Goal: Navigation & Orientation: Find specific page/section

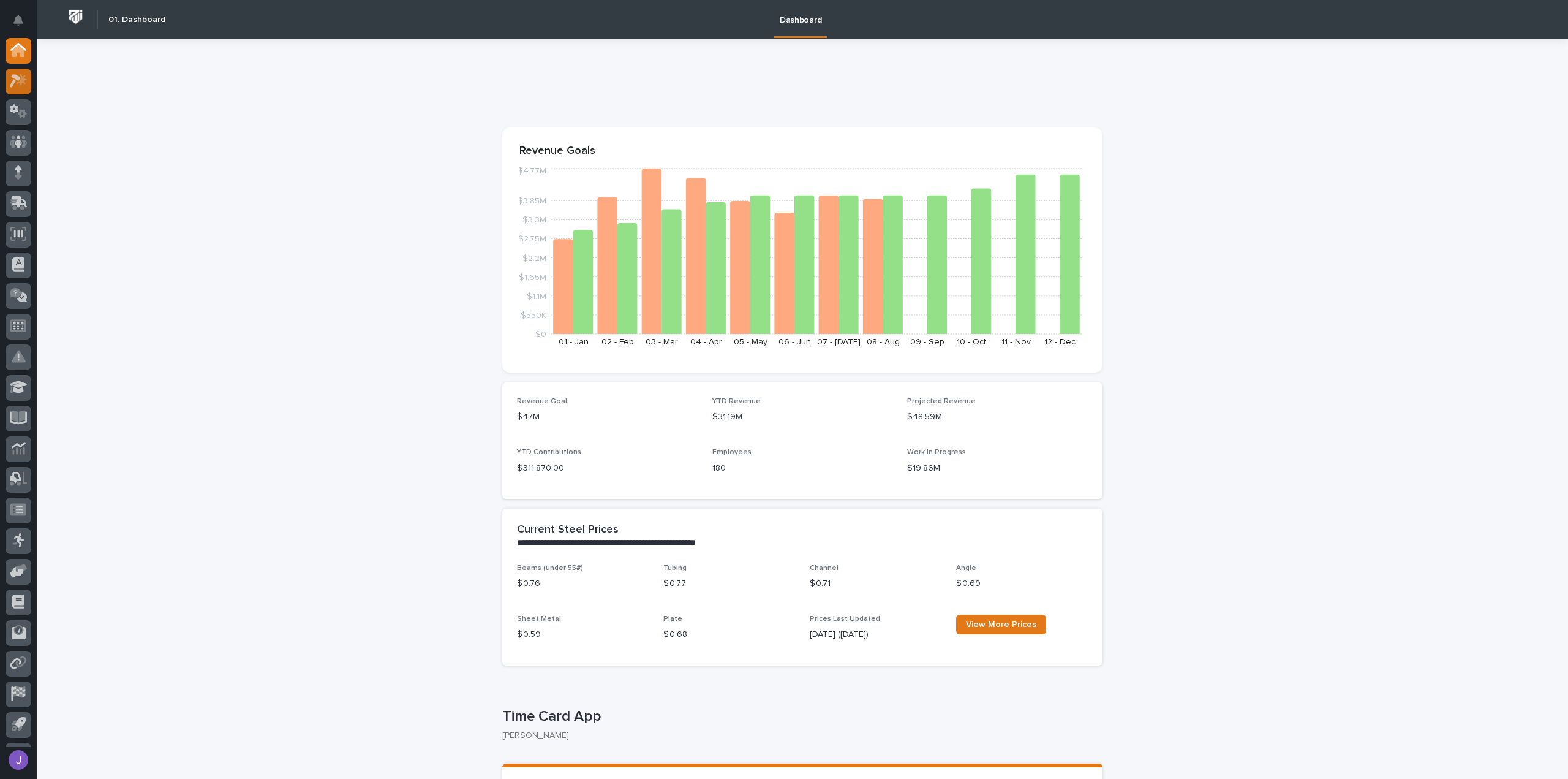
click at [20, 77] on icon at bounding box center [18, 81] width 17 height 14
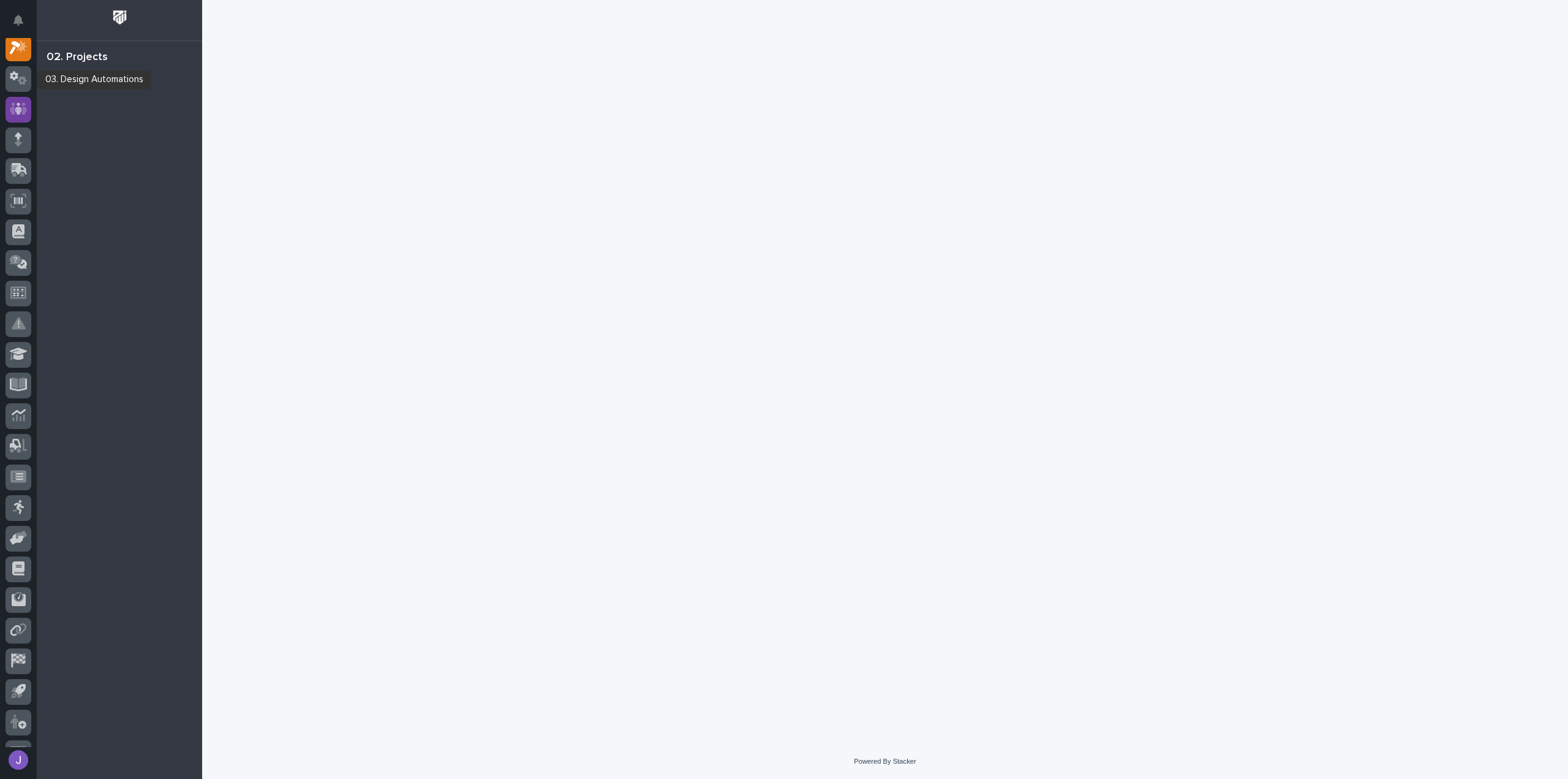
scroll to position [31, 0]
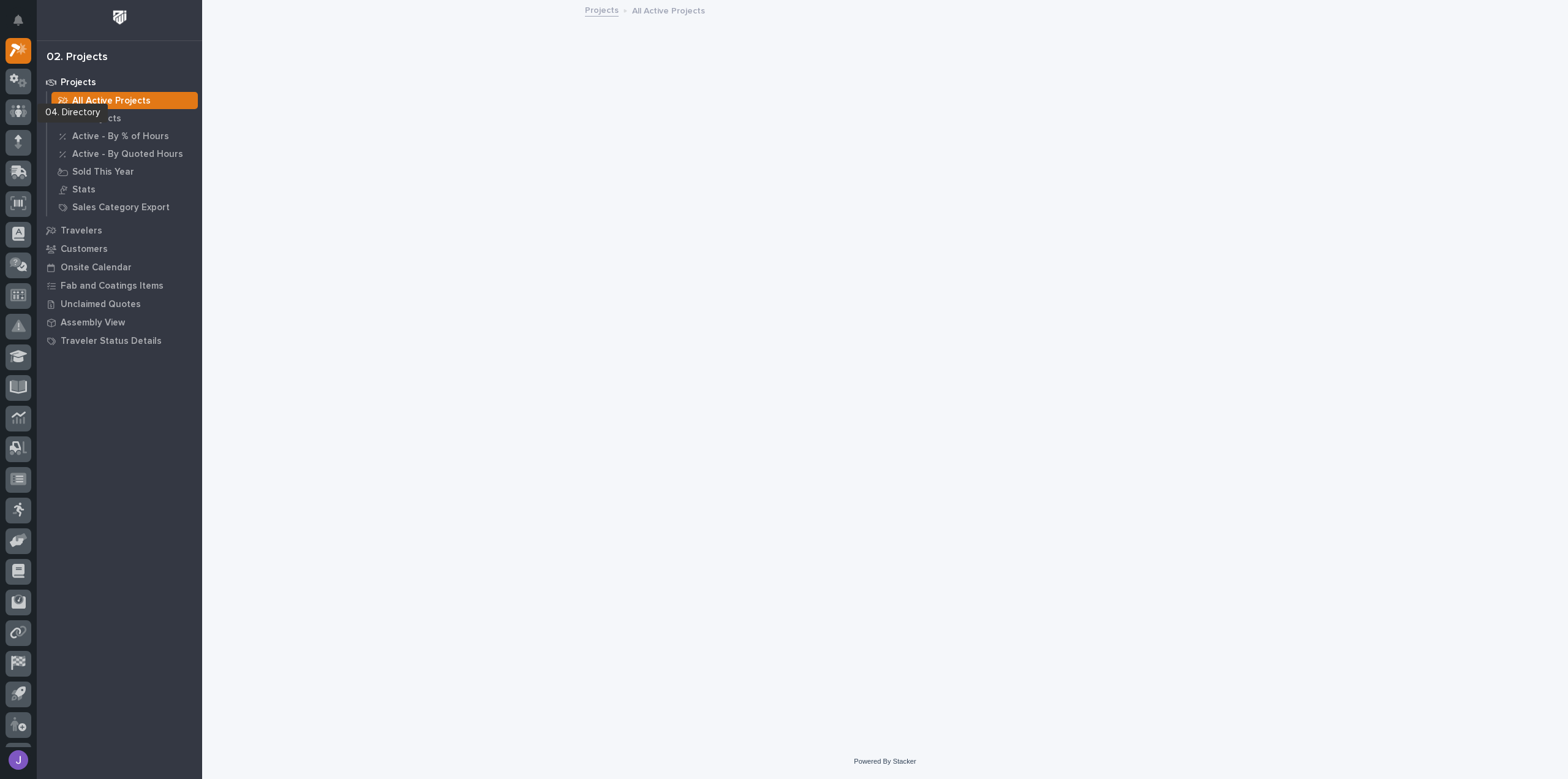
click at [17, 110] on icon at bounding box center [18, 111] width 7 height 12
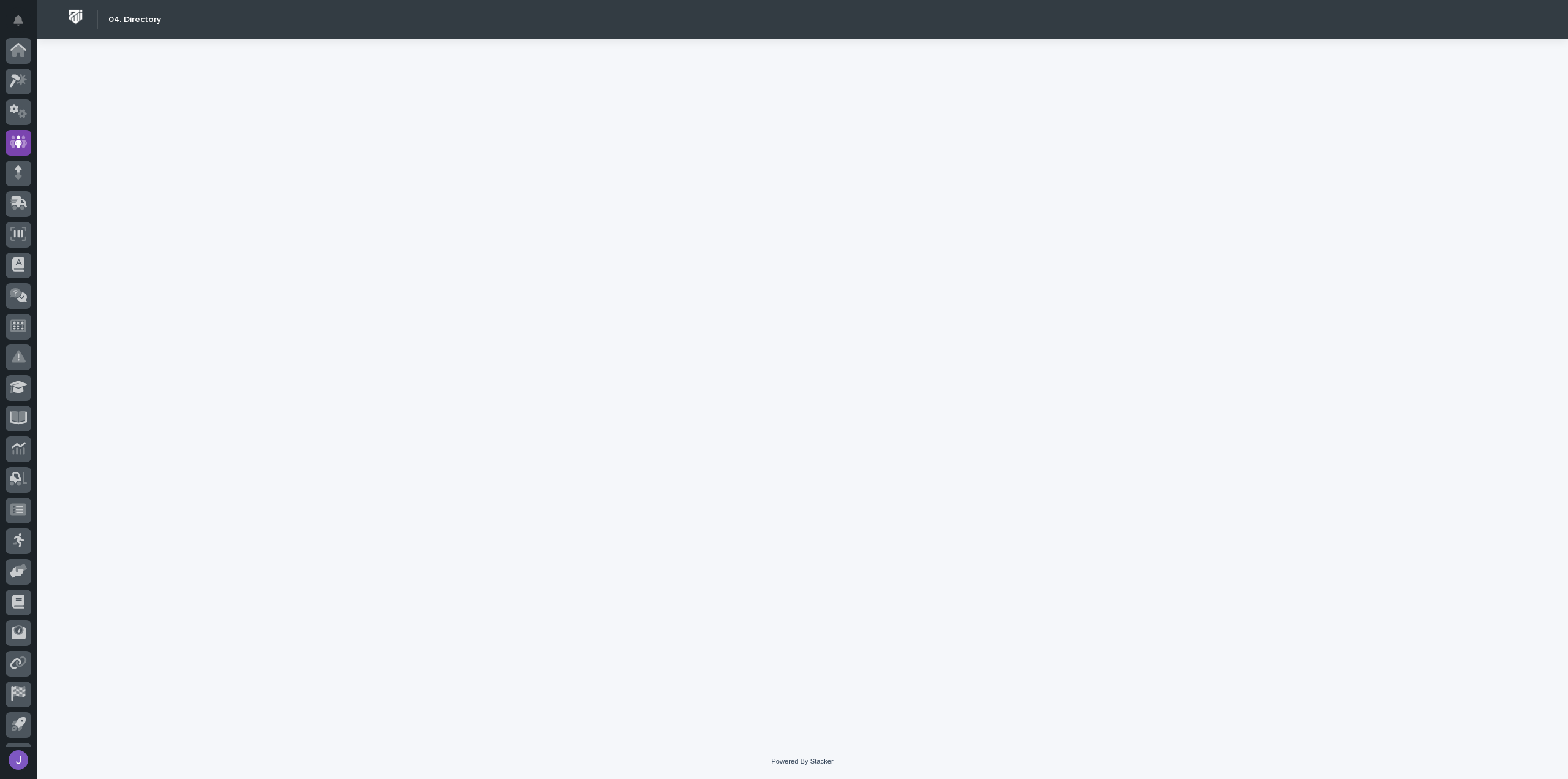
scroll to position [56, 0]
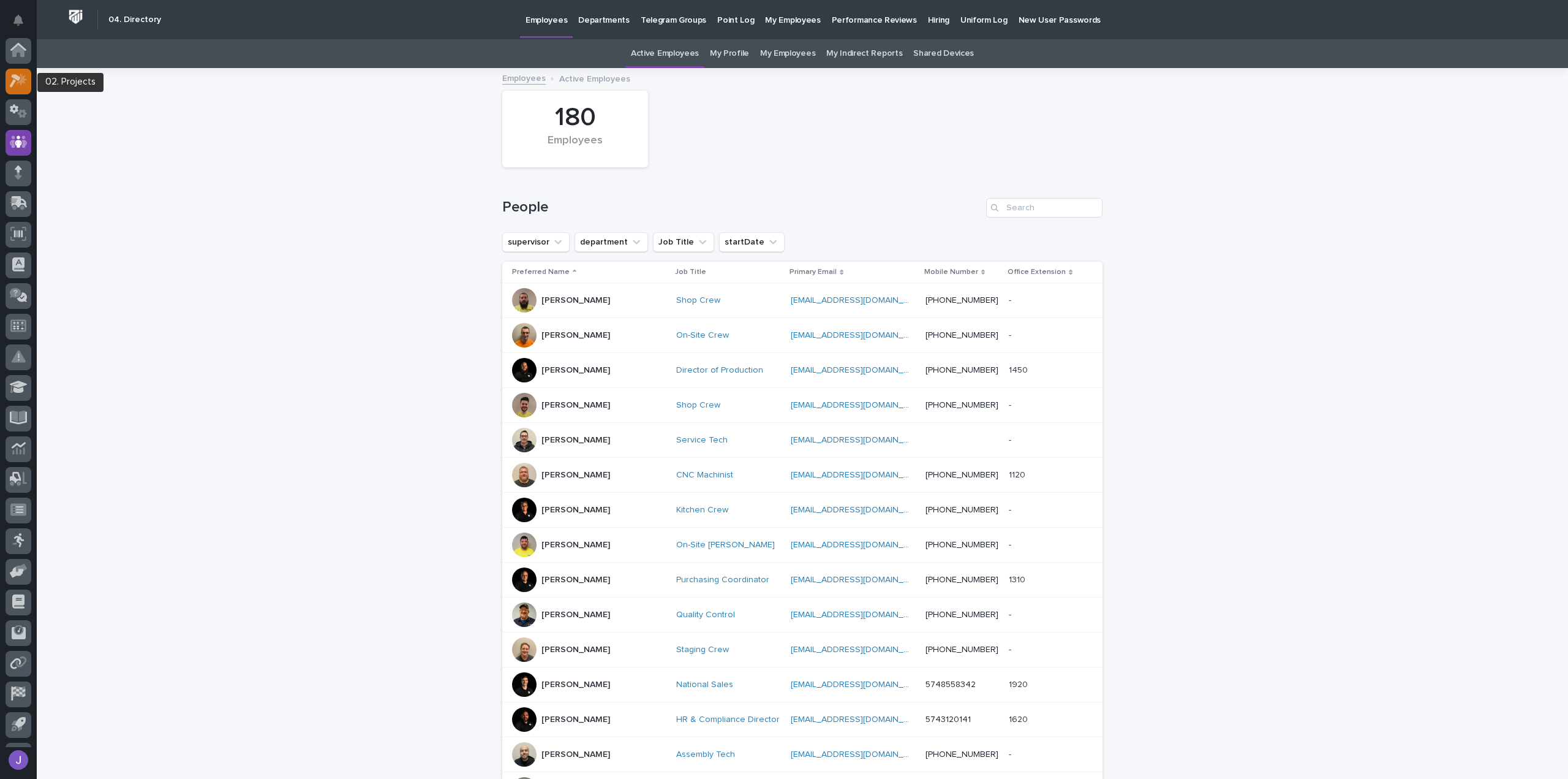
click at [20, 84] on icon at bounding box center [21, 79] width 10 height 12
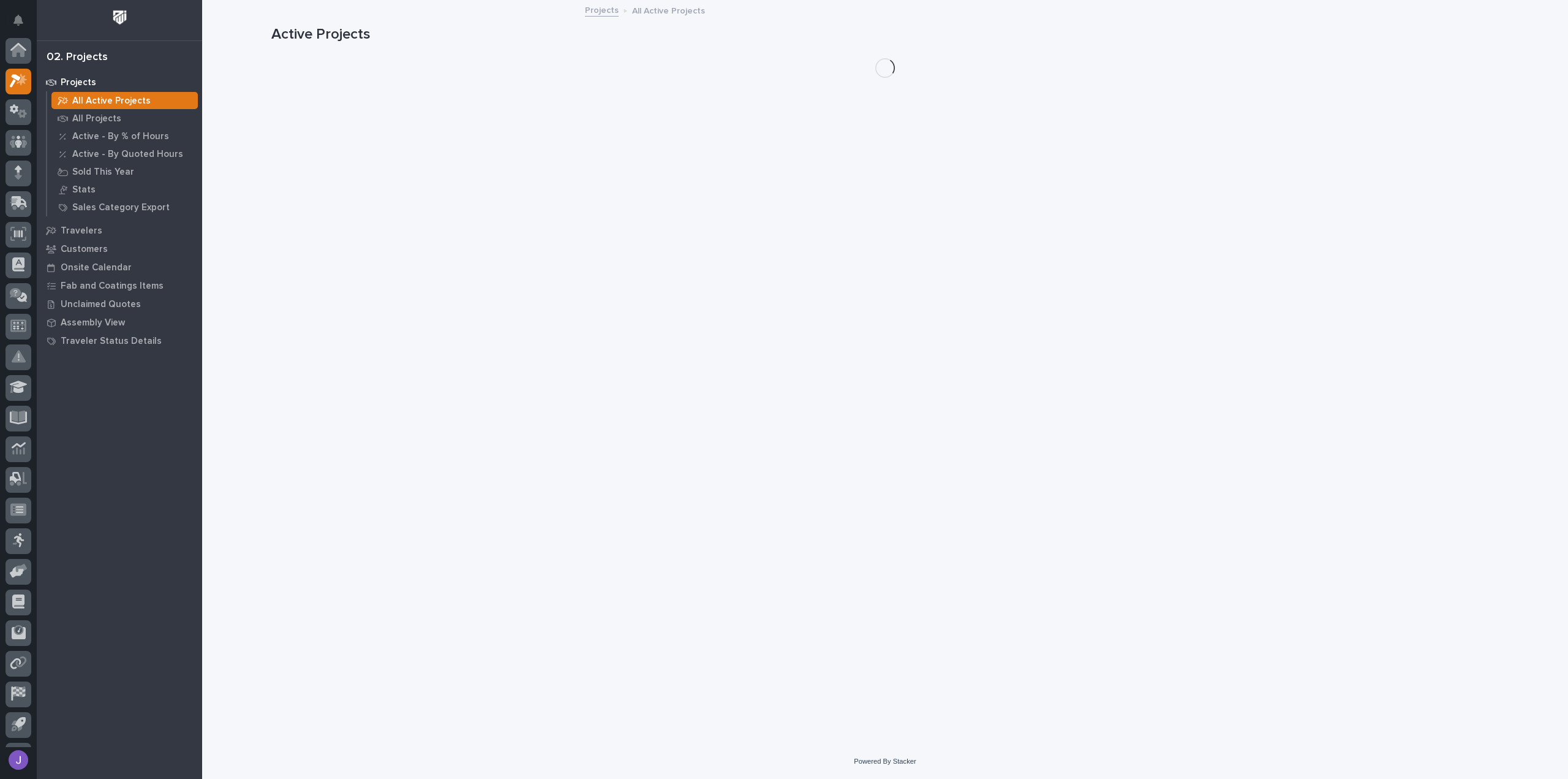
scroll to position [31, 0]
